Goal: Task Accomplishment & Management: Manage account settings

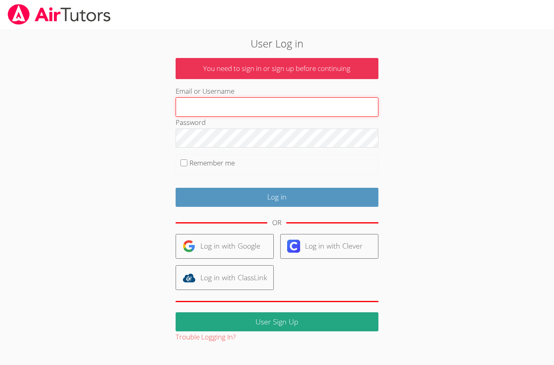
type input "[EMAIL_ADDRESS][DOMAIN_NAME]"
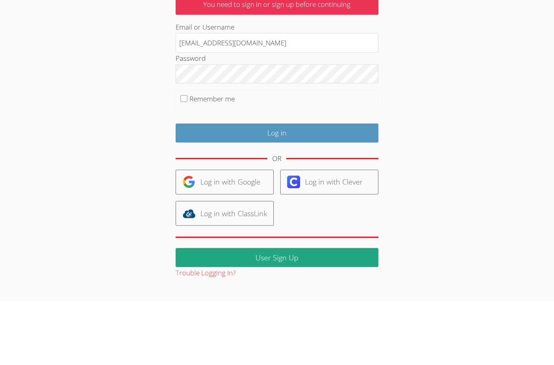
click at [184, 159] on input "Remember me" at bounding box center [184, 162] width 7 height 7
checkbox input "true"
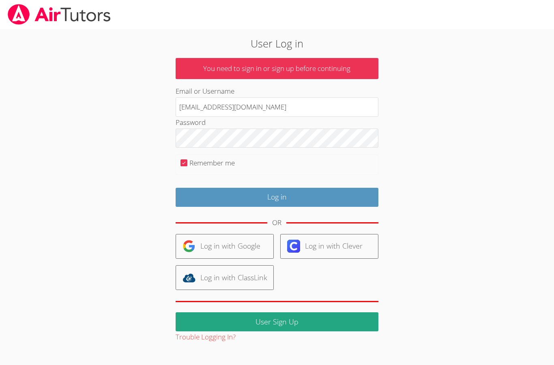
click at [280, 196] on input "Log in" at bounding box center [277, 197] width 203 height 19
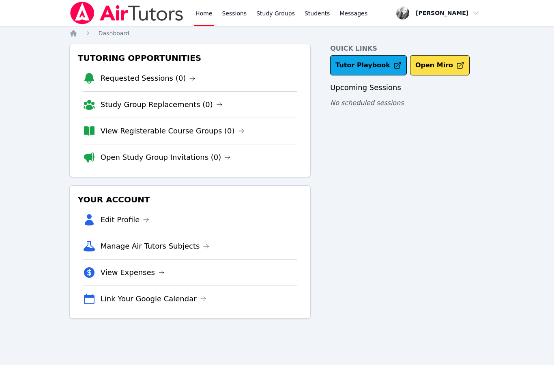
click at [176, 82] on link "Requested Sessions (0)" at bounding box center [148, 78] width 95 height 11
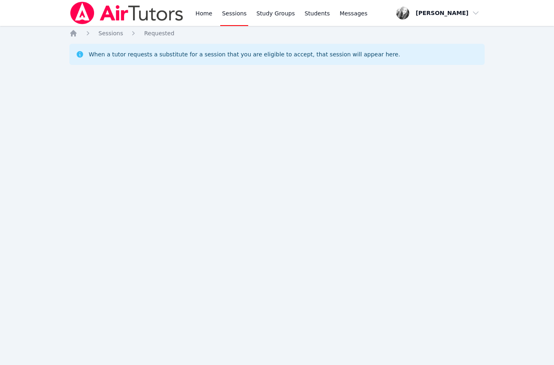
click at [203, 16] on link "Home" at bounding box center [204, 13] width 20 height 26
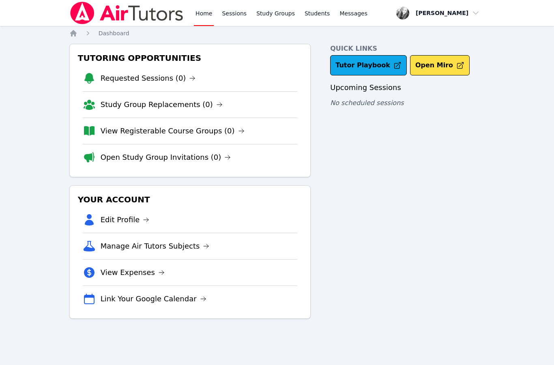
click at [143, 222] on icon at bounding box center [146, 220] width 6 height 6
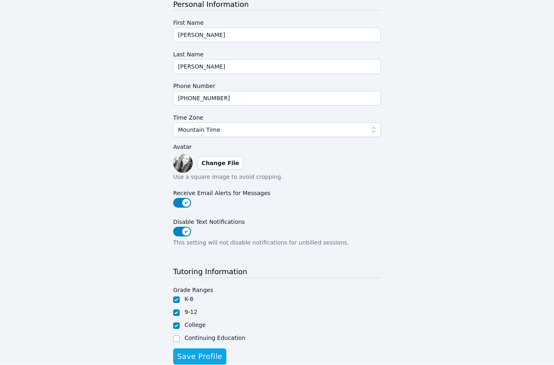
scroll to position [105, 0]
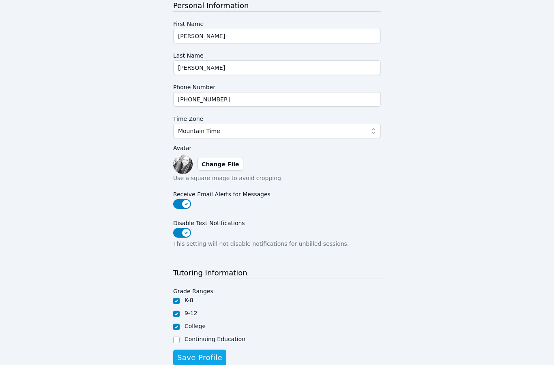
click at [176, 341] on input "Continuing Education" at bounding box center [176, 340] width 6 height 6
checkbox input "true"
click at [202, 361] on span "Save Profile" at bounding box center [199, 357] width 45 height 11
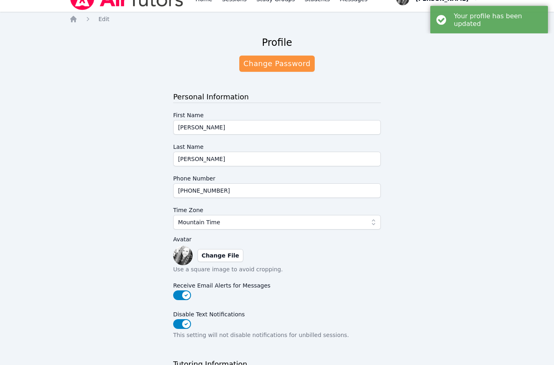
scroll to position [0, 0]
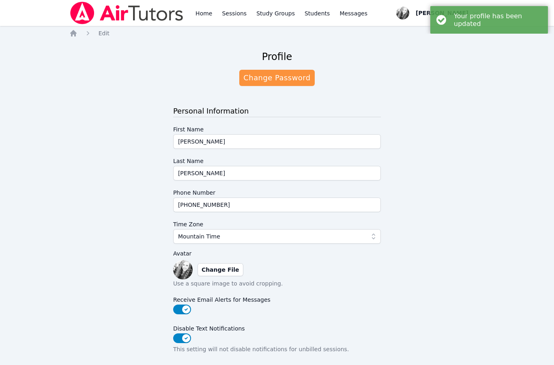
click at [207, 18] on link "Home" at bounding box center [204, 13] width 20 height 26
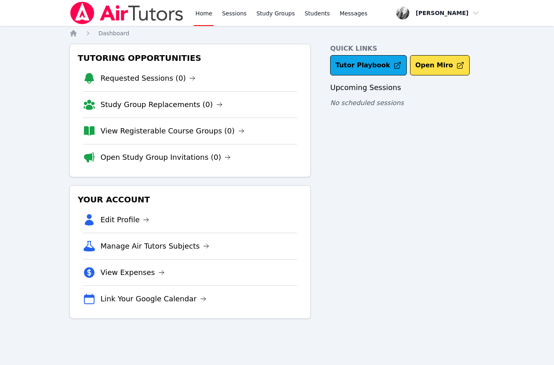
click at [230, 13] on link "Sessions" at bounding box center [234, 13] width 28 height 26
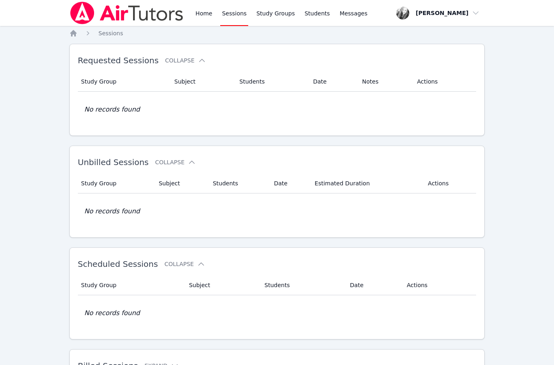
click at [200, 20] on link "Home" at bounding box center [204, 13] width 20 height 26
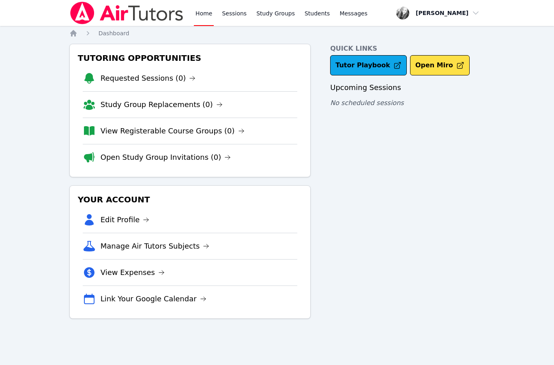
click at [347, 14] on span "Messages" at bounding box center [354, 13] width 28 height 8
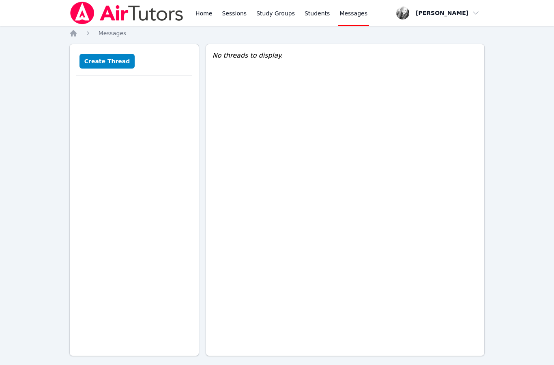
click at [204, 16] on link "Home" at bounding box center [204, 13] width 20 height 26
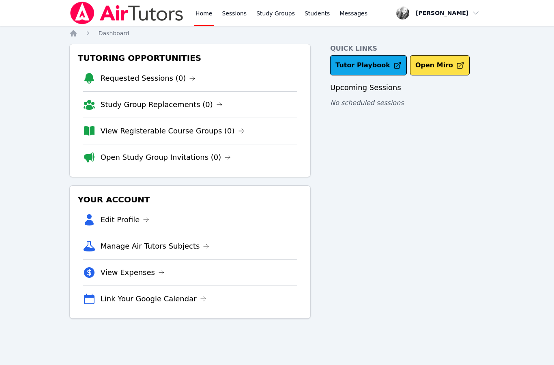
click at [464, 20] on span "button" at bounding box center [438, 13] width 88 height 18
